Goal: Information Seeking & Learning: Learn about a topic

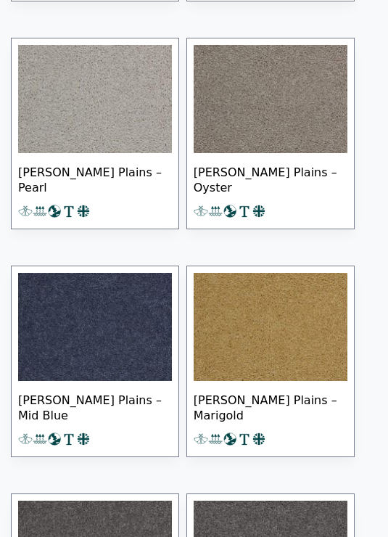
scroll to position [1603, 0]
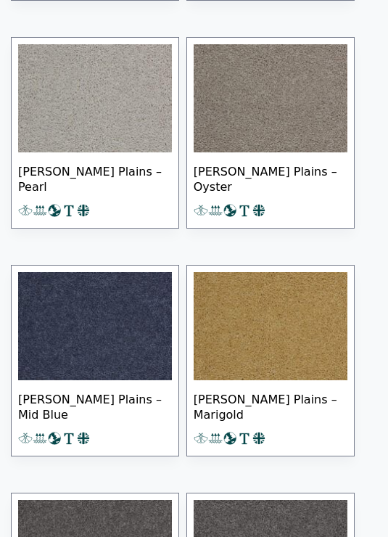
click at [77, 298] on img at bounding box center [95, 326] width 154 height 108
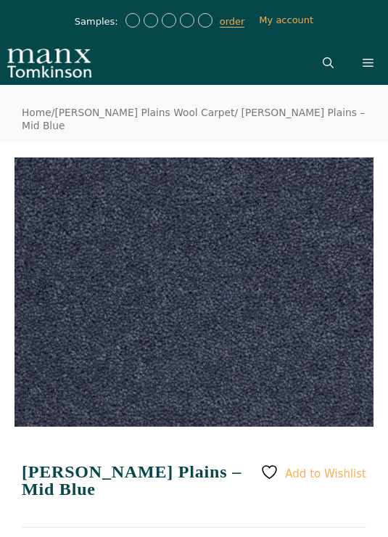
scroll to position [9, 0]
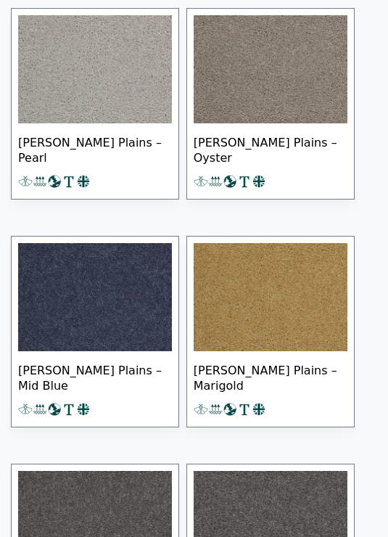
scroll to position [1630, 0]
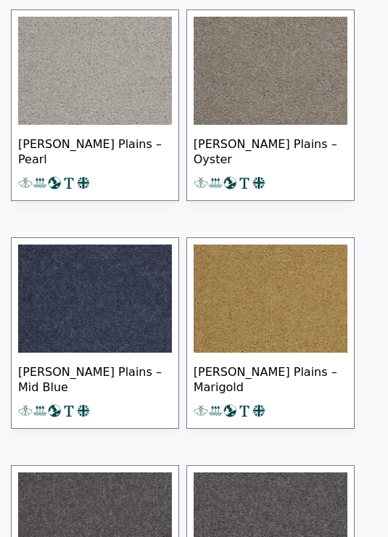
click at [83, 277] on img at bounding box center [95, 299] width 154 height 108
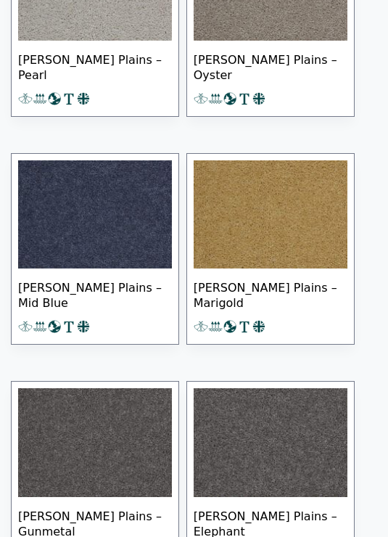
scroll to position [1596, 0]
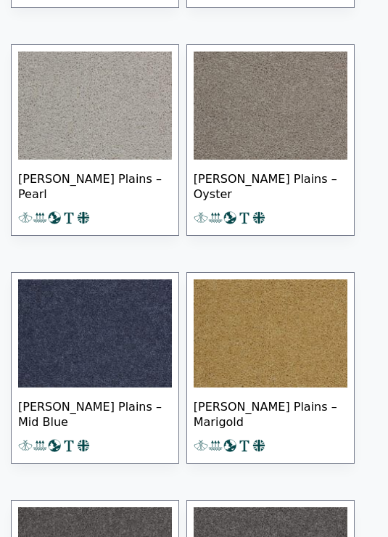
click at [78, 303] on img at bounding box center [95, 333] width 154 height 108
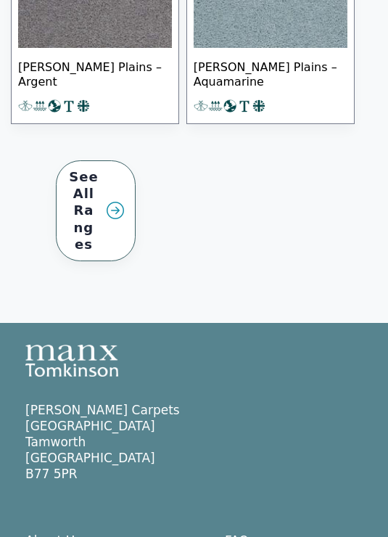
scroll to position [3071, 0]
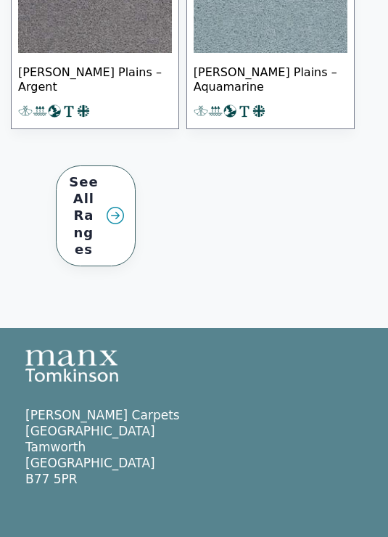
click at [101, 194] on link "See All Ranges" at bounding box center [96, 215] width 80 height 101
